Goal: Task Accomplishment & Management: Use online tool/utility

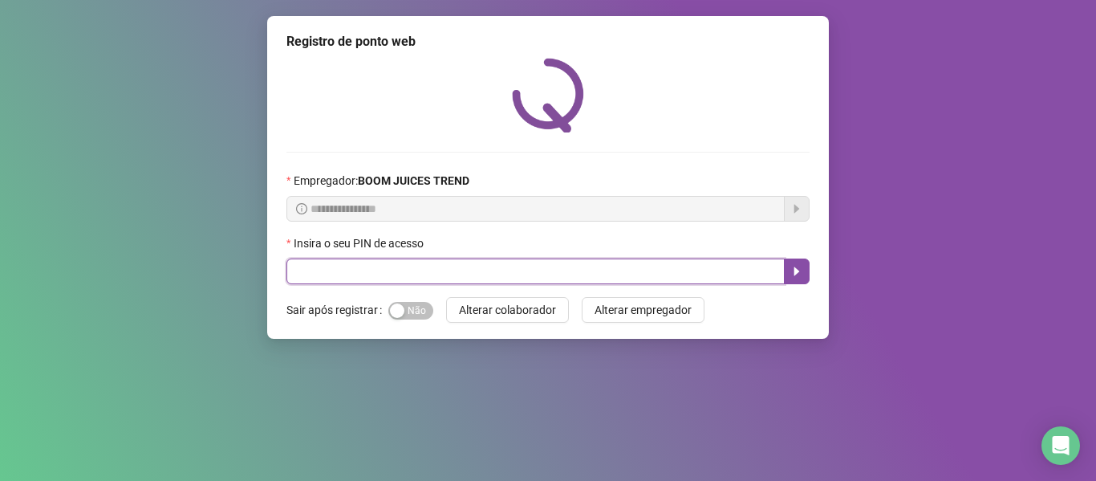
click at [336, 269] on input "text" at bounding box center [535, 271] width 498 height 26
type input "****"
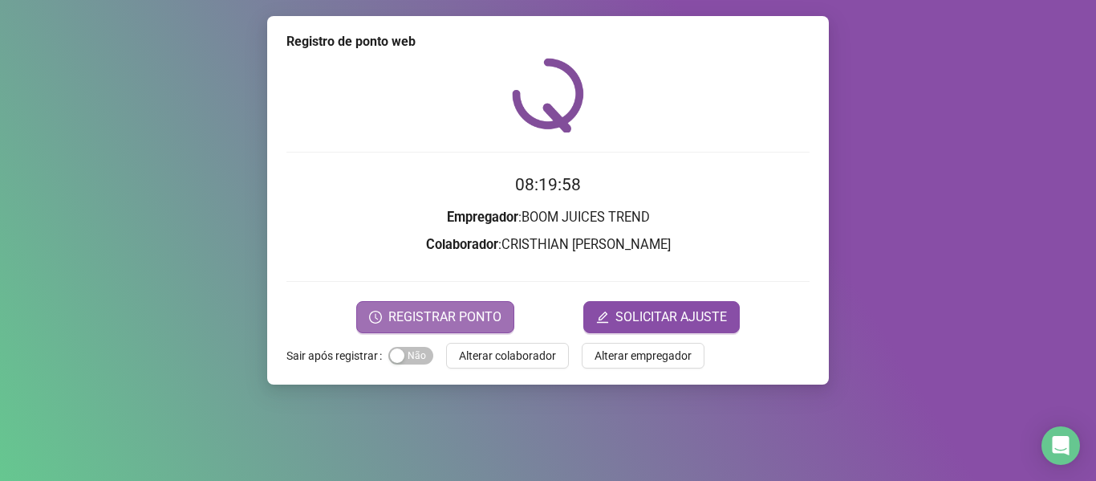
click at [469, 320] on span "REGISTRAR PONTO" at bounding box center [444, 316] width 113 height 19
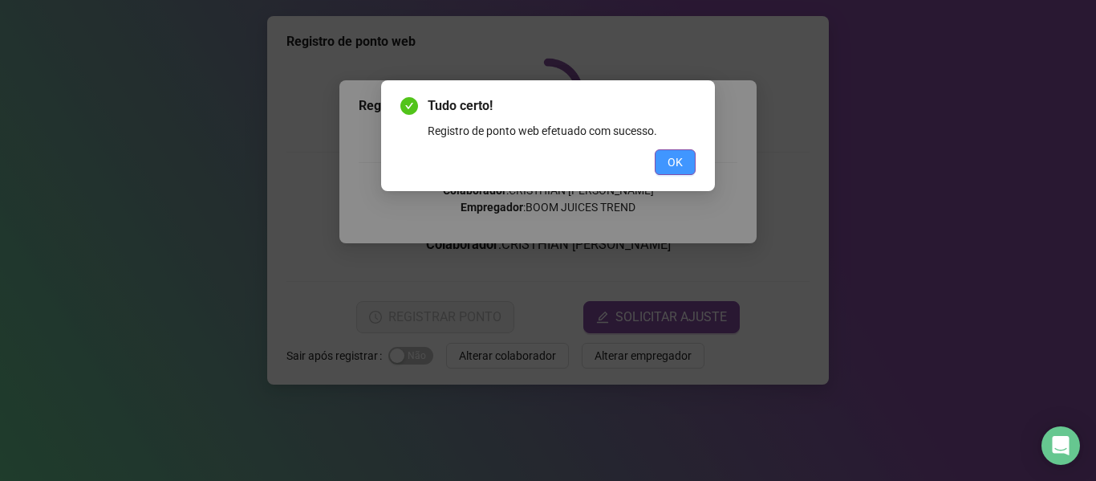
click at [679, 170] on span "OK" at bounding box center [675, 162] width 15 height 18
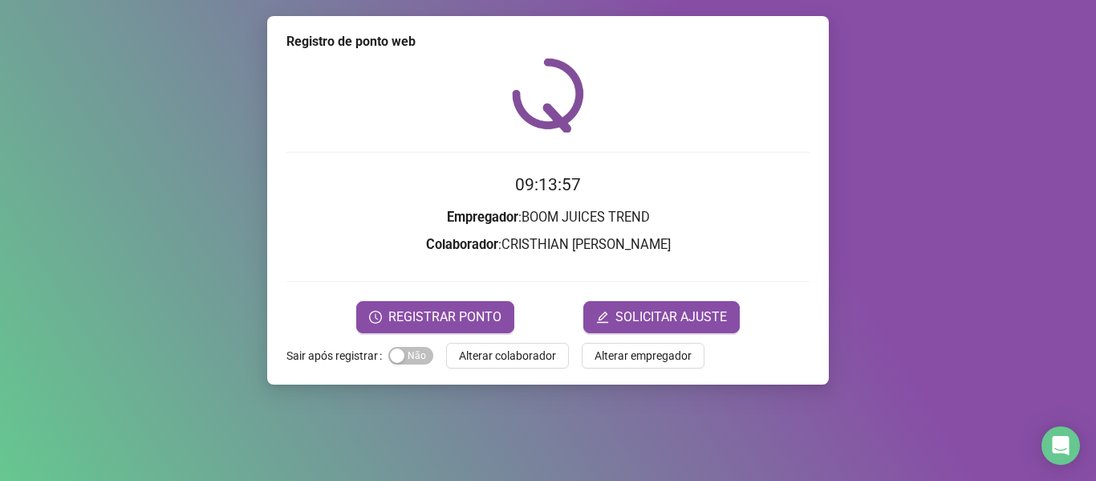
click at [506, 363] on span "Alterar colaborador" at bounding box center [507, 356] width 97 height 18
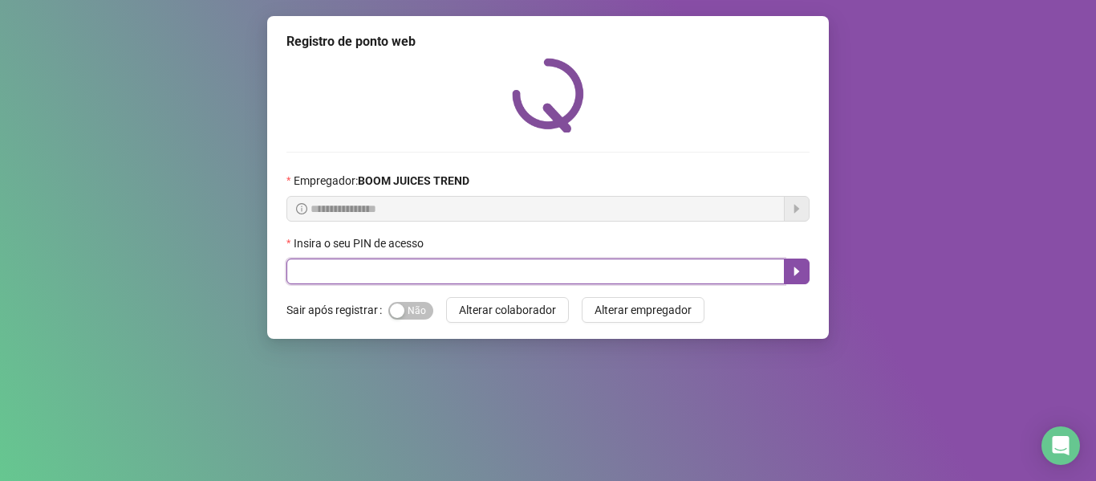
click at [635, 273] on input "text" at bounding box center [535, 271] width 498 height 26
type input "****"
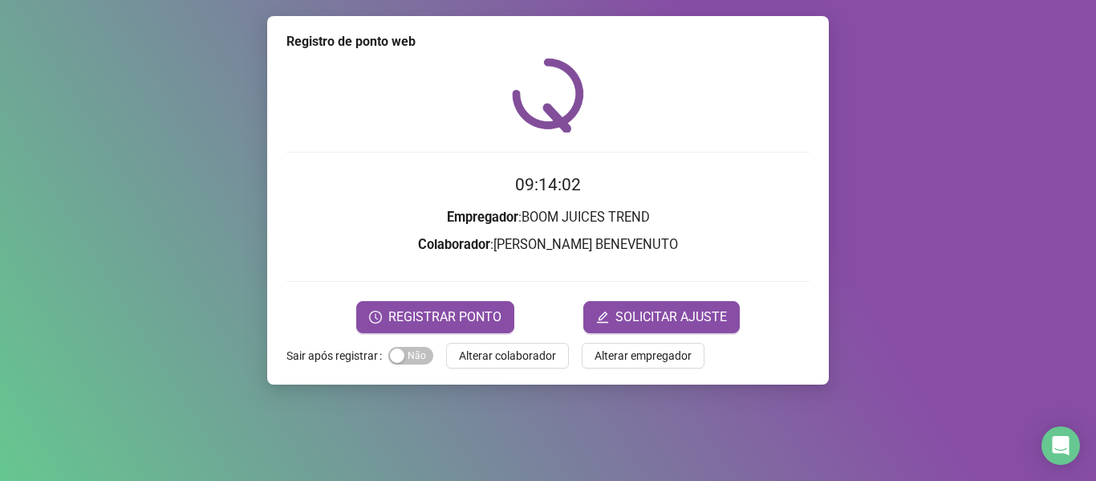
click at [441, 294] on form "09:14:02 Empregador : BOOM JUICES TREND Colaborador : [PERSON_NAME] BENEVENUTO …" at bounding box center [547, 252] width 523 height 160
click at [447, 306] on button "REGISTRAR PONTO" at bounding box center [435, 317] width 158 height 32
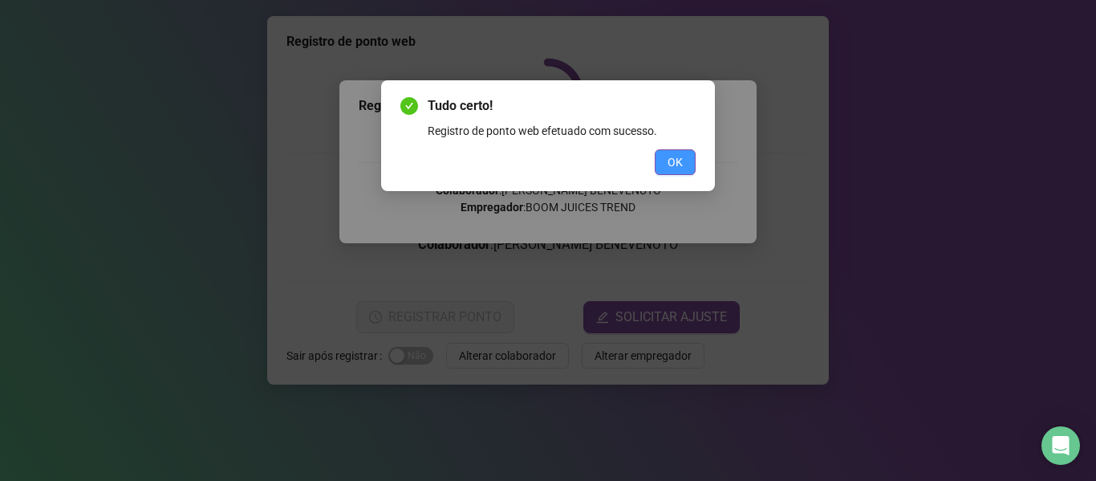
click at [685, 157] on button "OK" at bounding box center [675, 162] width 41 height 26
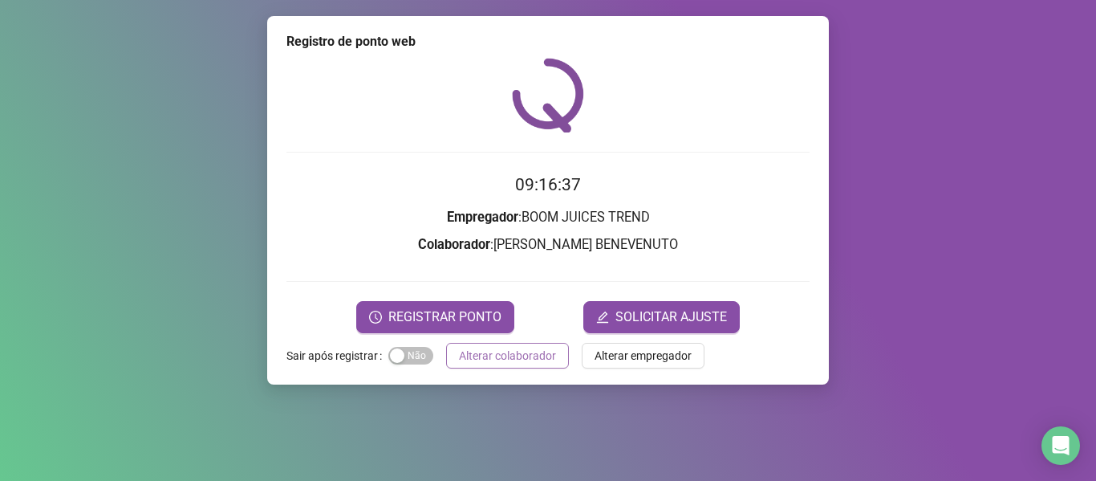
click at [489, 354] on span "Alterar colaborador" at bounding box center [507, 356] width 97 height 18
